Goal: Navigation & Orientation: Find specific page/section

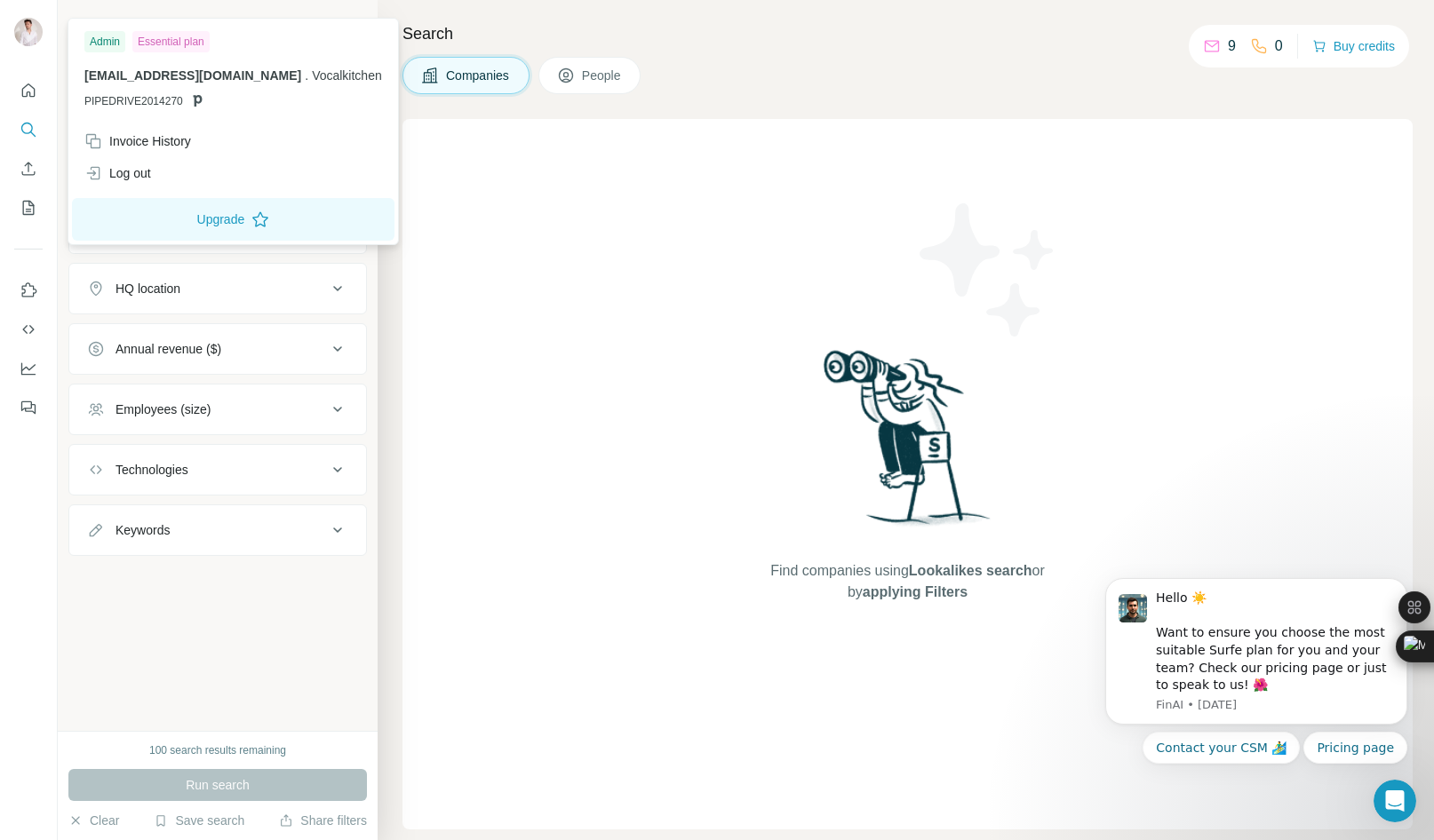
click at [26, 39] on img at bounding box center [29, 32] width 29 height 29
click at [34, 88] on icon "Quick start" at bounding box center [29, 91] width 13 height 13
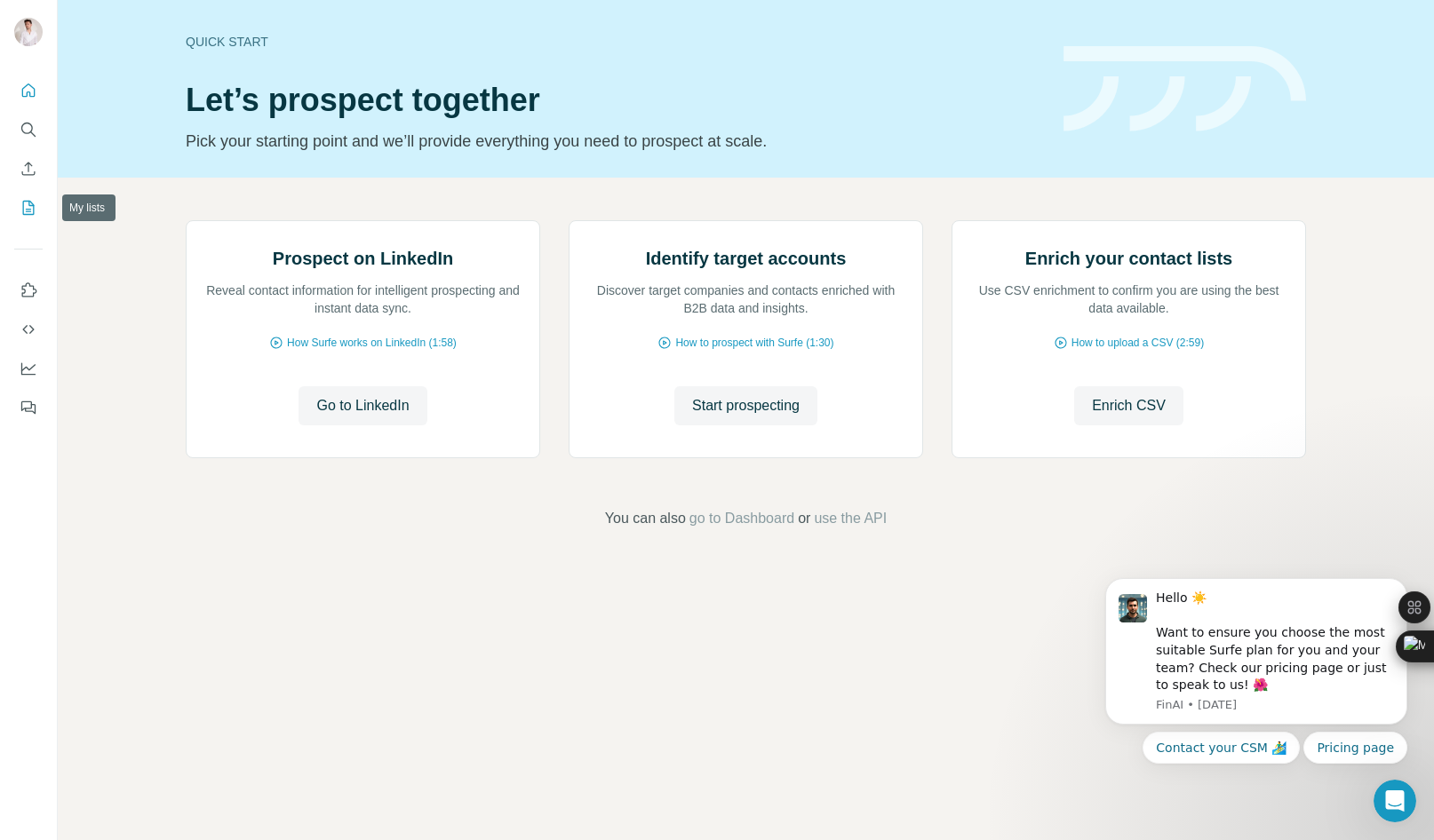
click at [23, 211] on icon "My lists" at bounding box center [29, 207] width 12 height 14
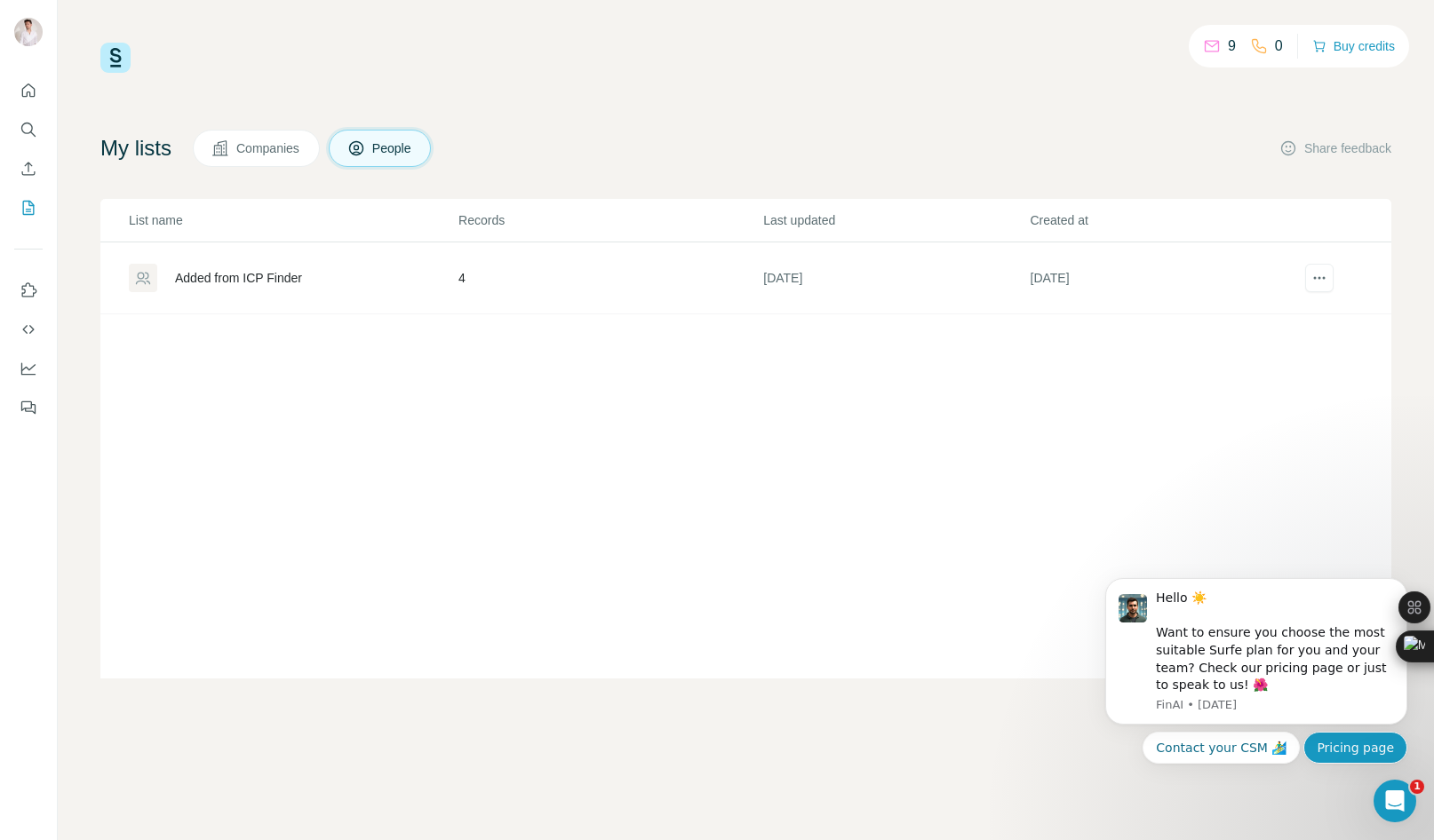
click at [1378, 743] on button "Pricing page" at bounding box center [1356, 748] width 104 height 32
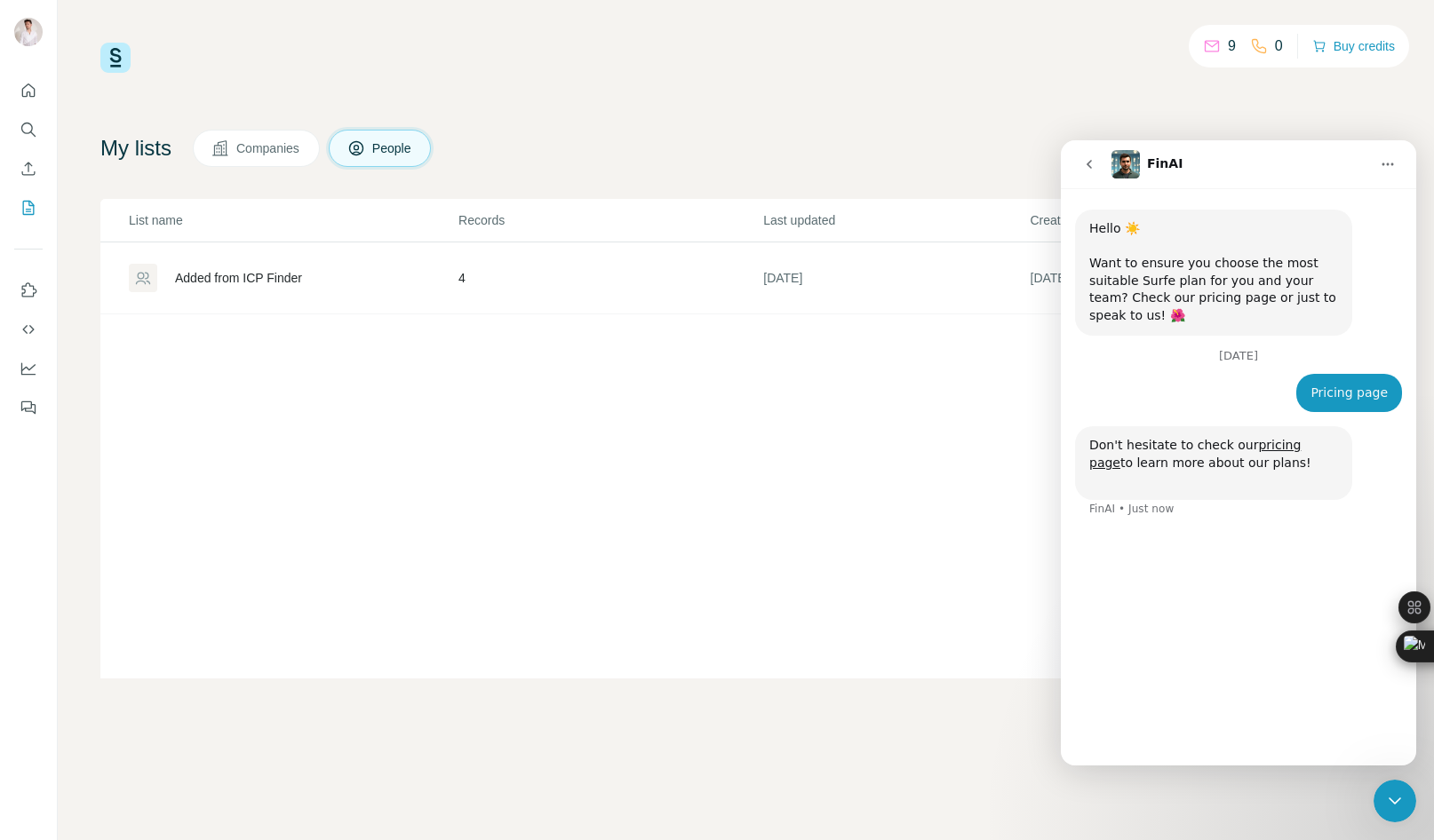
click at [699, 101] on div "9 0 Buy credits My lists Companies People Share feedback List name Records Last…" at bounding box center [746, 360] width 1291 height 636
click at [25, 82] on icon "Quick start" at bounding box center [28, 91] width 17 height 17
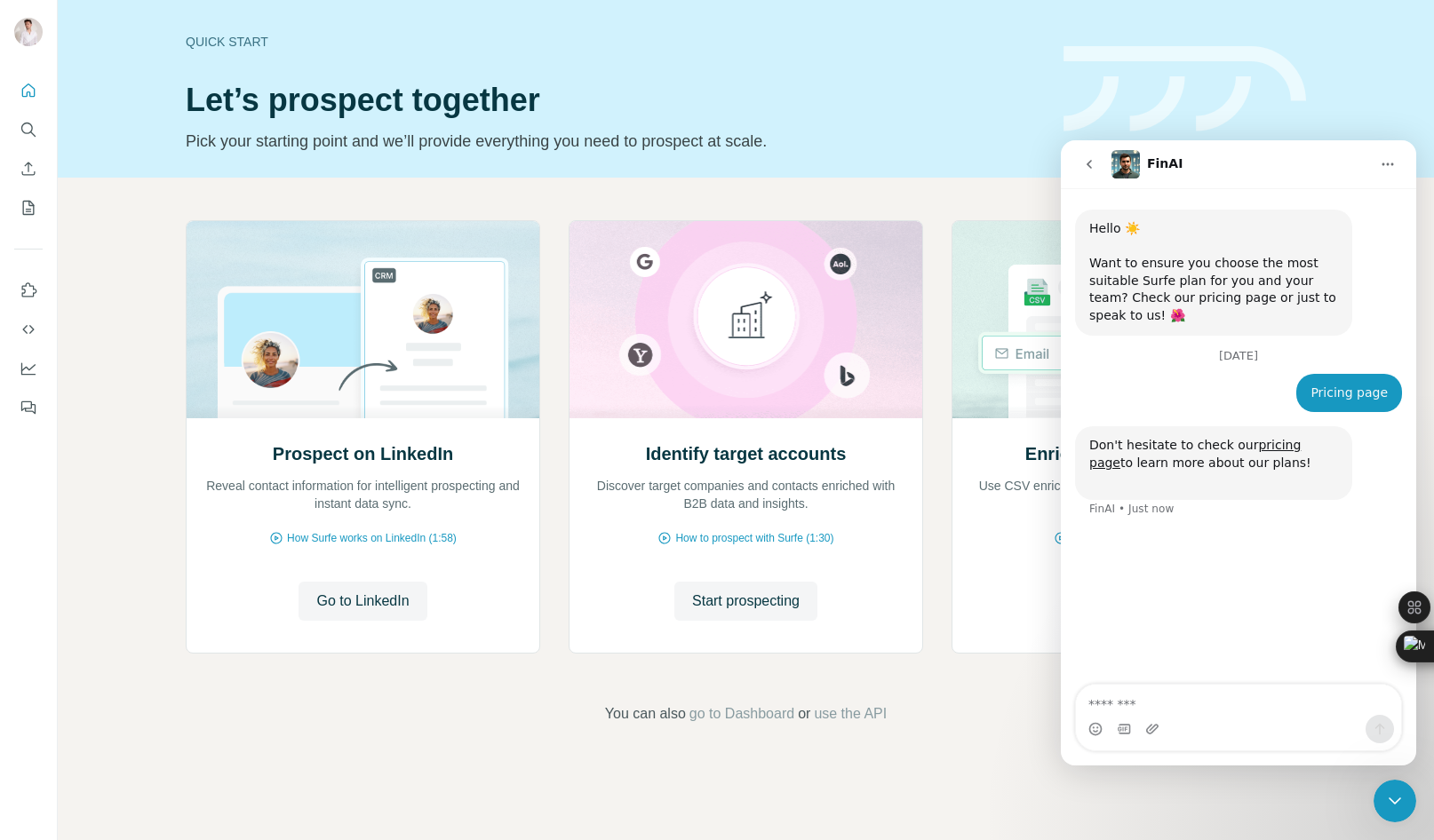
click at [442, 669] on div "Prospect on LinkedIn Reveal contact information for intelligent prospecting and…" at bounding box center [746, 472] width 1376 height 590
click at [1091, 164] on icon "go back" at bounding box center [1089, 164] width 14 height 14
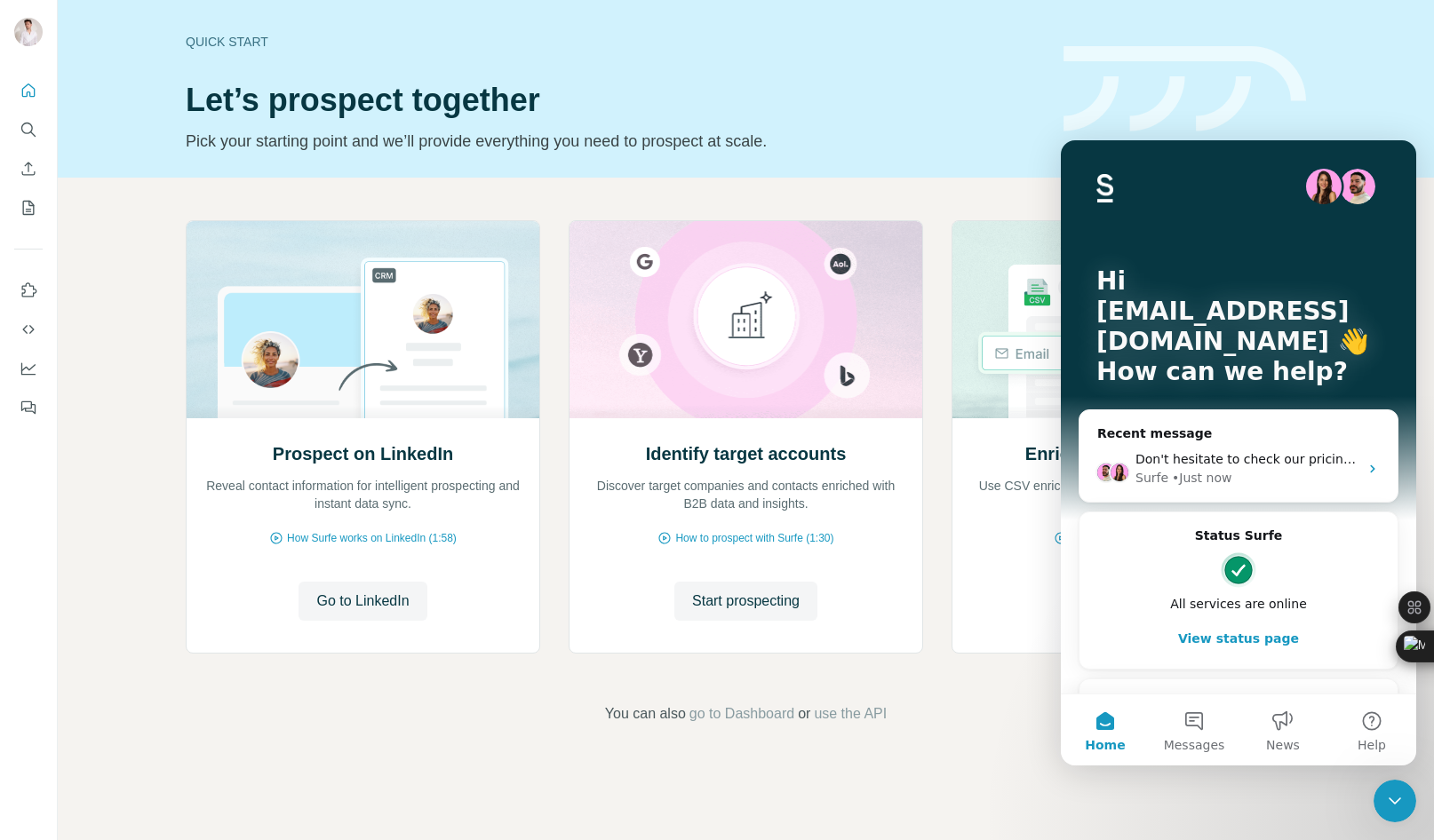
click at [963, 126] on div "Quick start Let’s prospect together Pick your starting point and we’ll provide …" at bounding box center [614, 89] width 857 height 130
click at [977, 754] on div "Prospect on LinkedIn Reveal contact information for intelligent prospecting and…" at bounding box center [746, 472] width 1376 height 590
click at [1160, 199] on div "Intercom messenger" at bounding box center [1238, 186] width 284 height 36
click at [1229, 632] on button "View status page" at bounding box center [1238, 638] width 282 height 36
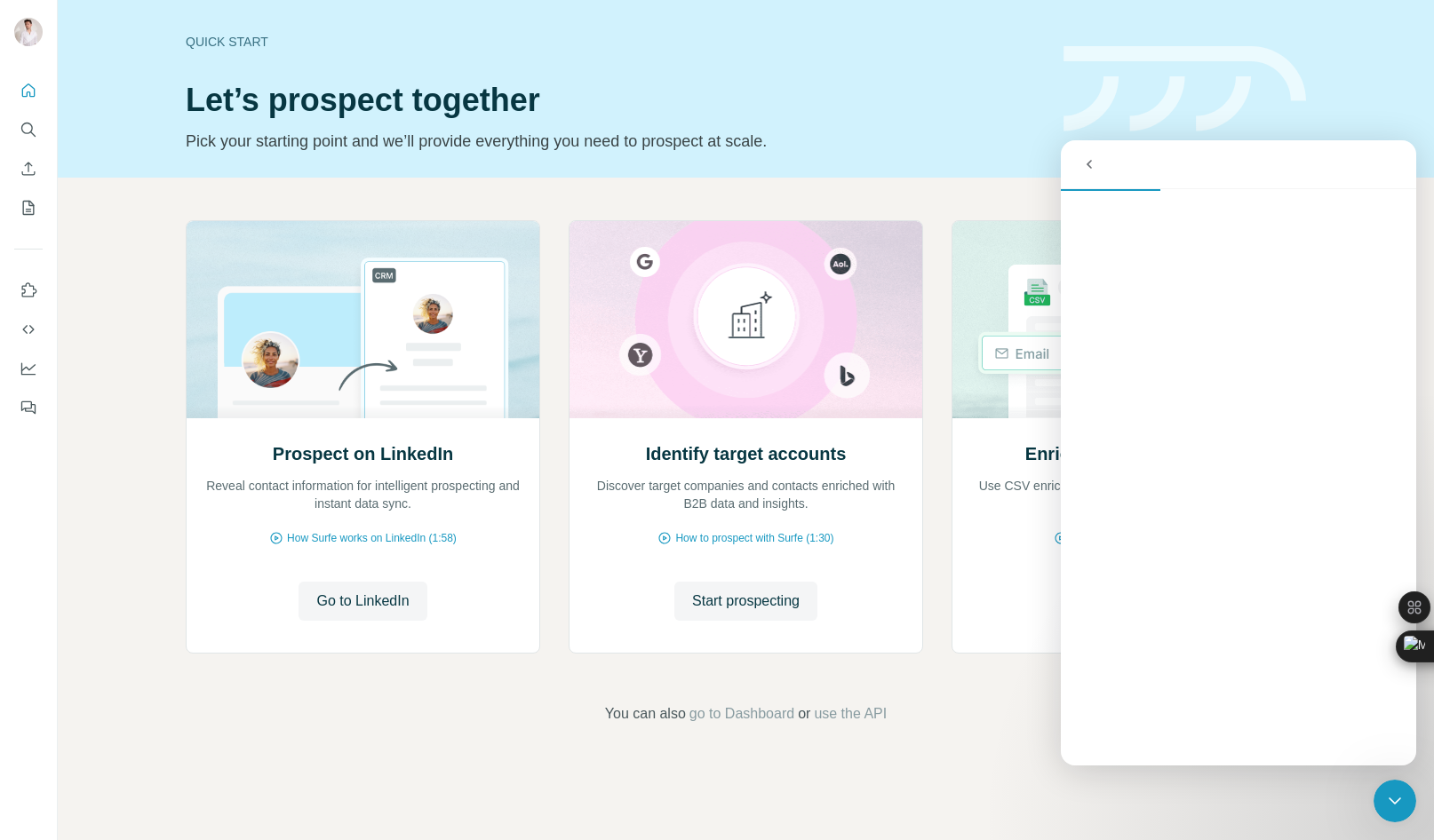
click at [1020, 693] on div "Prospect on LinkedIn Reveal contact information for intelligent prospecting and…" at bounding box center [746, 472] width 1376 height 590
click at [1088, 165] on icon "go back" at bounding box center [1089, 164] width 14 height 14
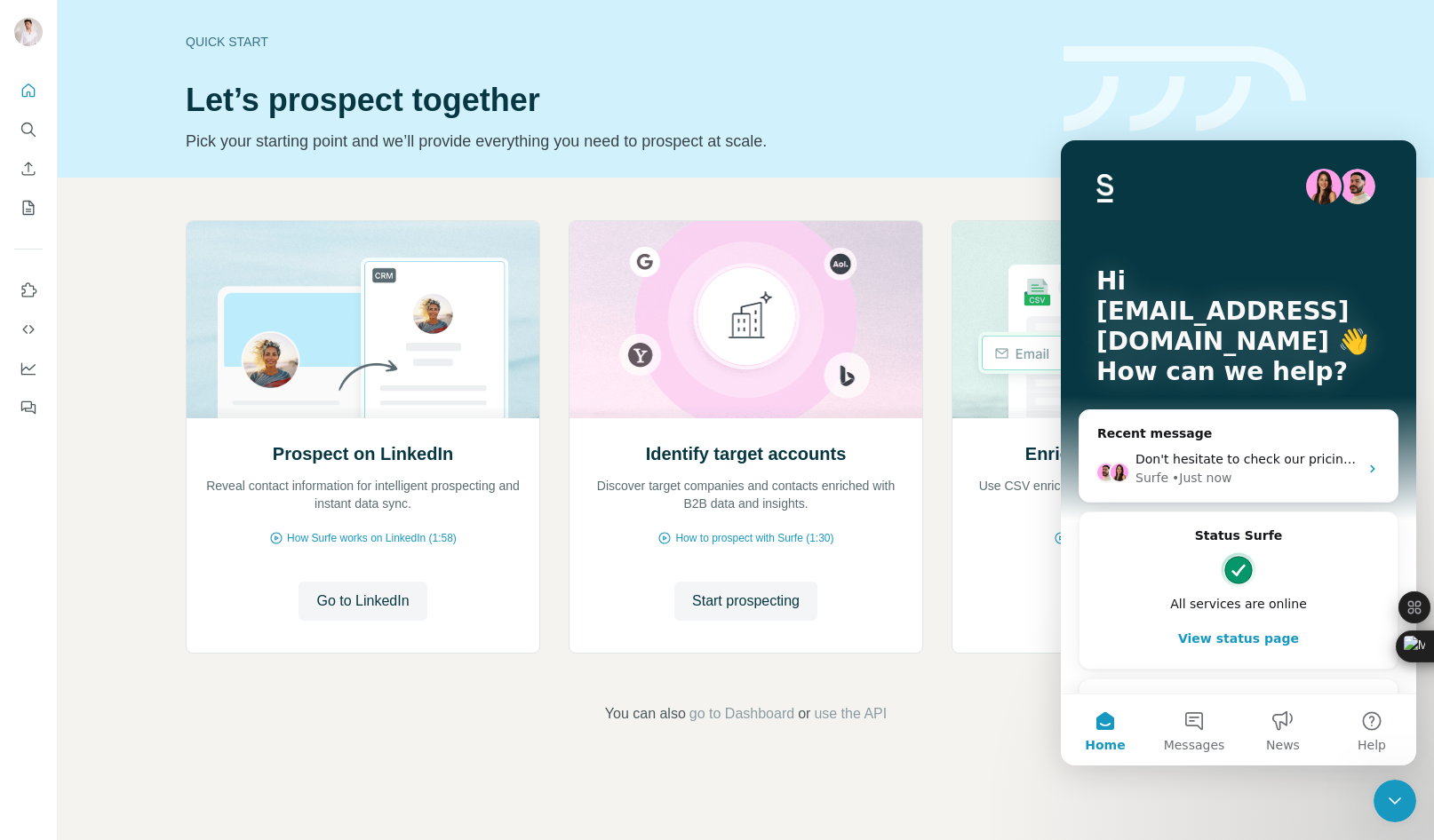
click at [1100, 119] on img at bounding box center [1185, 89] width 243 height 86
click at [493, 762] on div "Prospect on LinkedIn Reveal contact information for intelligent prospecting and…" at bounding box center [746, 472] width 1376 height 590
click at [399, 610] on span "Go to LinkedIn" at bounding box center [362, 601] width 93 height 21
click at [27, 360] on icon "Dashboard" at bounding box center [28, 368] width 17 height 17
